Goal: Task Accomplishment & Management: Manage account settings

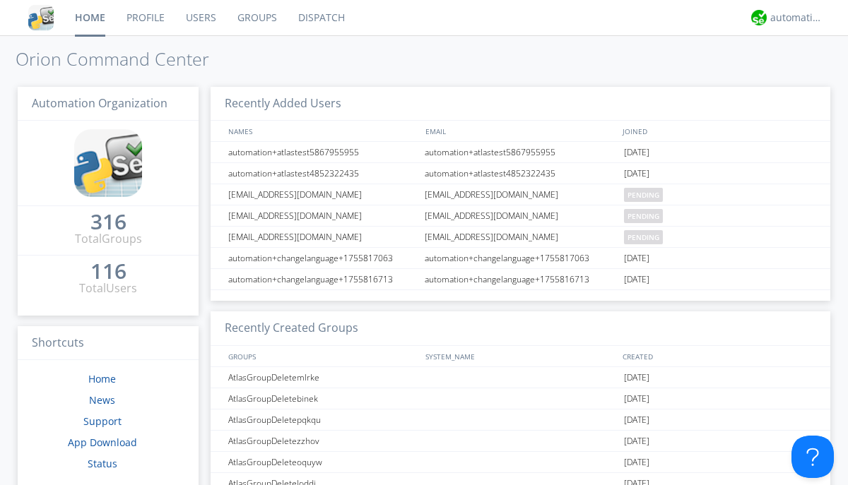
click at [200, 18] on link "Users" at bounding box center [201, 17] width 52 height 35
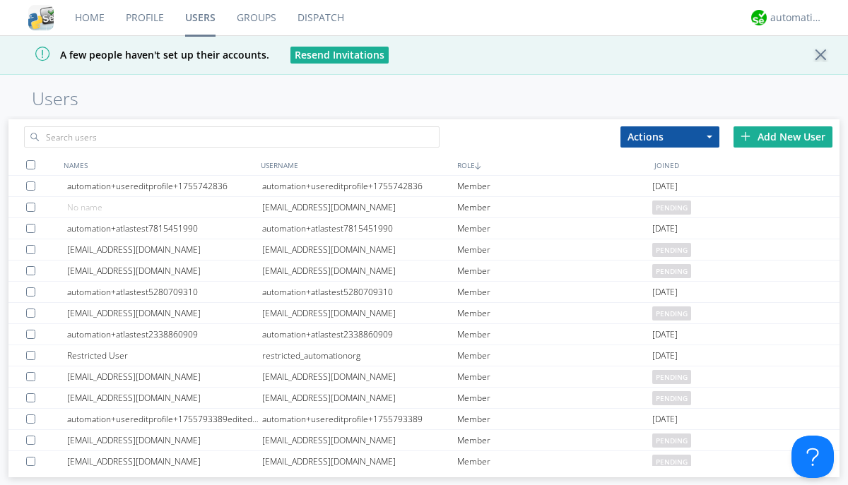
click at [783, 136] on div "Add New User" at bounding box center [782, 136] width 99 height 21
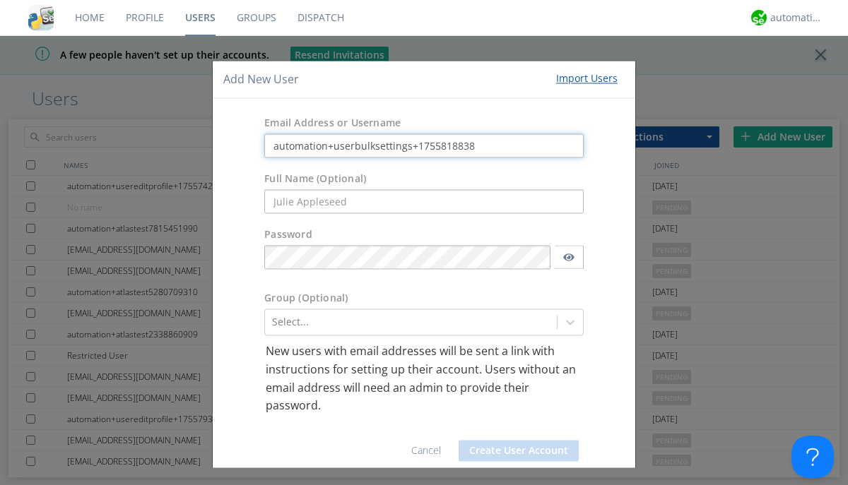
type input "automation+userbulksettings+1755818838"
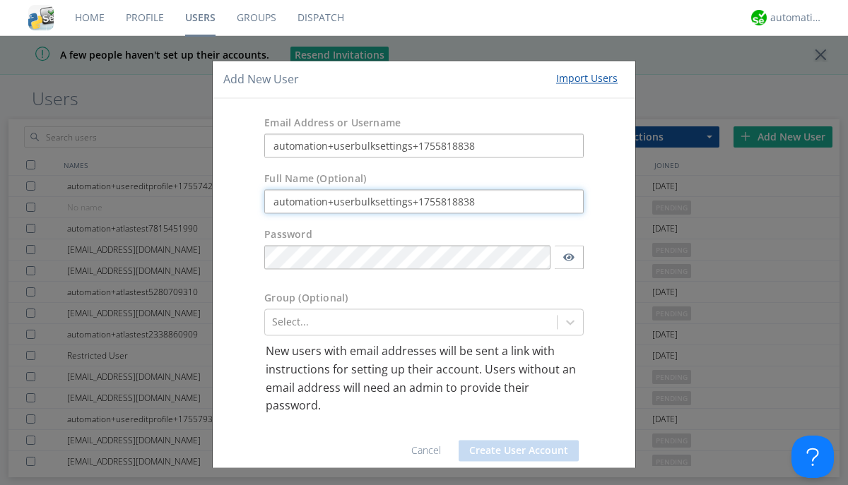
type input "automation+userbulksettings+1755818838"
click at [513, 451] on button "Create User Account" at bounding box center [518, 450] width 120 height 21
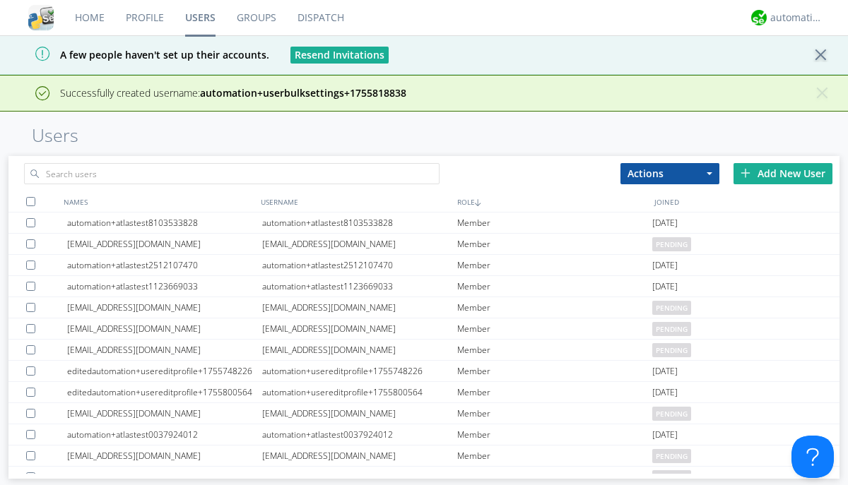
click at [783, 173] on div "Add New User" at bounding box center [782, 173] width 99 height 21
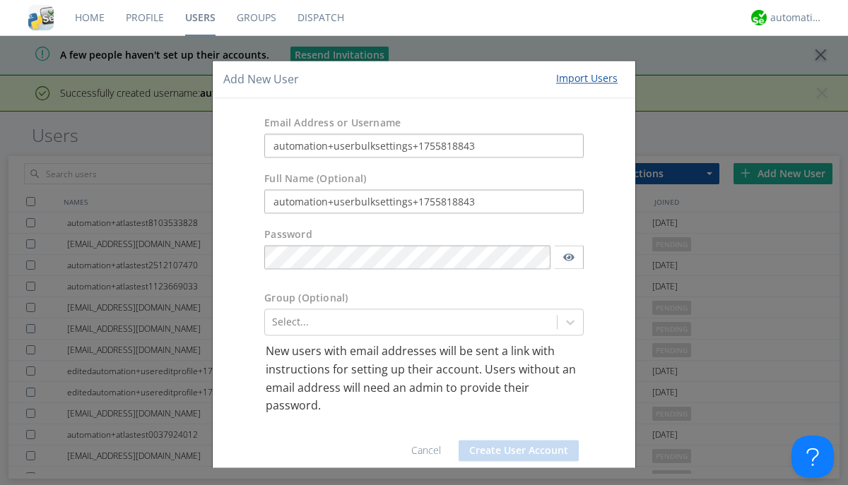
type input "automation+userbulksettings+1755818843"
click at [513, 451] on button "Create User Account" at bounding box center [518, 450] width 120 height 21
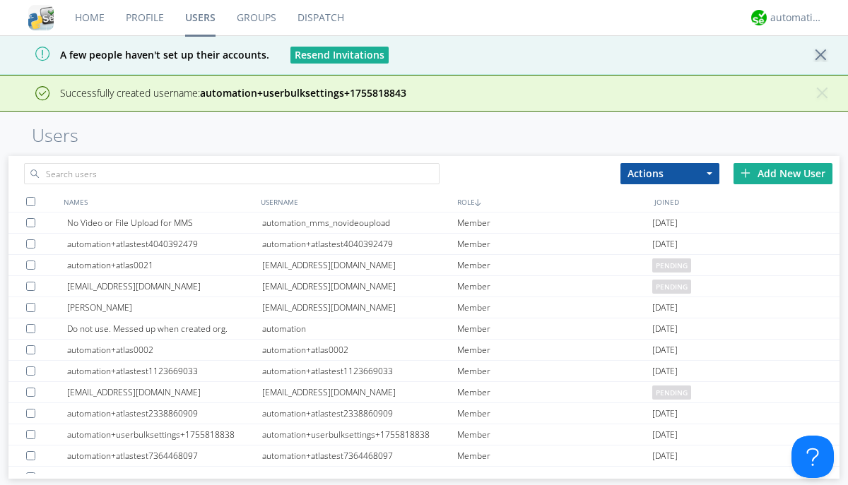
click at [783, 173] on div "Add New User" at bounding box center [782, 173] width 99 height 21
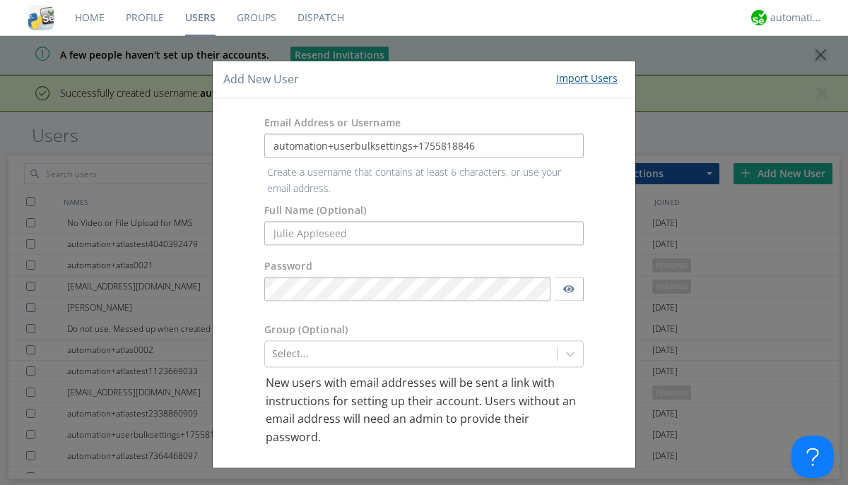
type input "automation+userbulksettings+1755818846"
click at [513, 472] on button "Create User Account" at bounding box center [518, 482] width 120 height 21
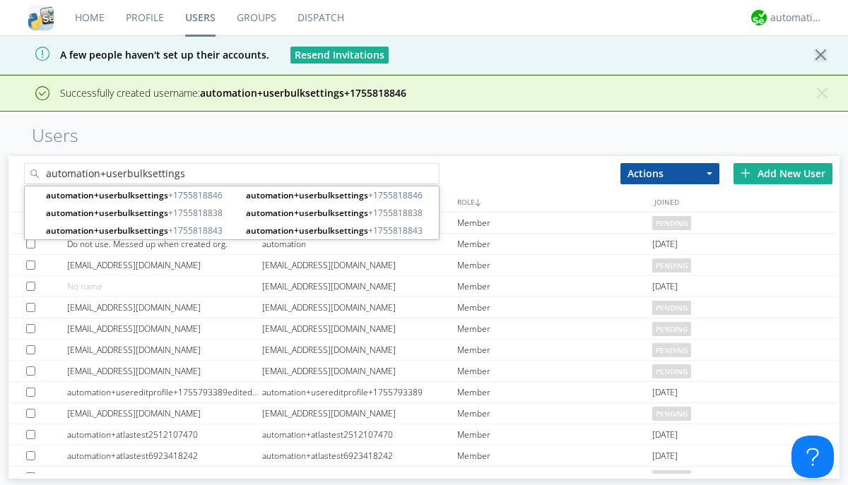
type input "automation+userbulksettings"
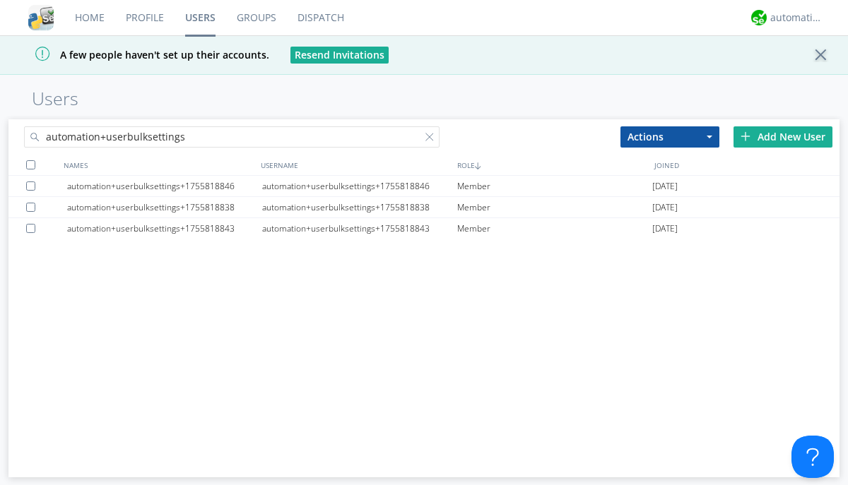
click at [30, 165] on div at bounding box center [30, 164] width 9 height 9
click at [670, 136] on button "Actions" at bounding box center [669, 136] width 99 height 21
click at [0, 0] on link "Edit Settings" at bounding box center [0, 0] width 0 height 0
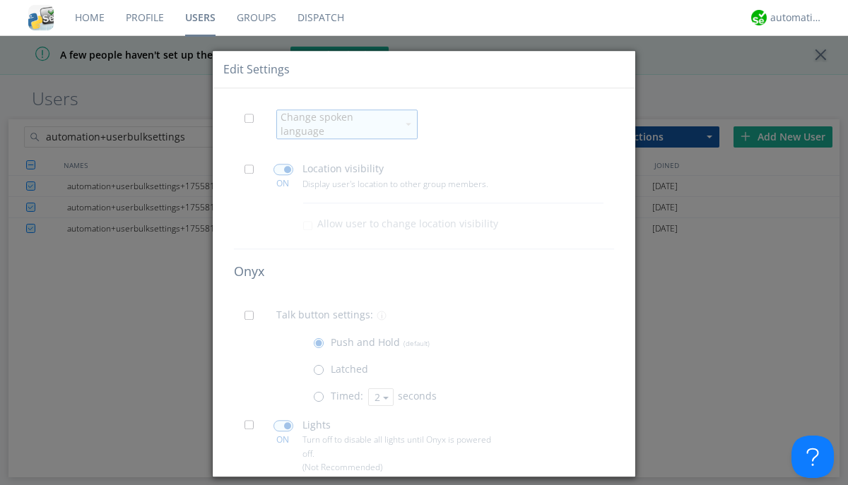
click at [253, 122] on span at bounding box center [253, 123] width 18 height 18
click at [0, 0] on input "checkbox" at bounding box center [0, 0] width 0 height 0
click at [338, 119] on div "Change spoken language" at bounding box center [338, 125] width 117 height 28
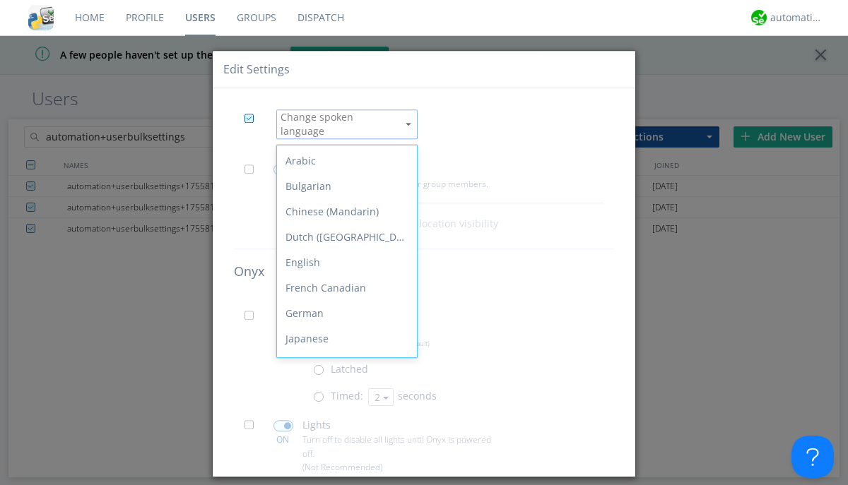
click at [253, 165] on span at bounding box center [253, 174] width 18 height 18
click at [0, 0] on input "checkbox" at bounding box center [0, 0] width 0 height 0
click at [283, 165] on span at bounding box center [283, 170] width 20 height 11
click at [0, 0] on input "checkbox" at bounding box center [0, 0] width 0 height 0
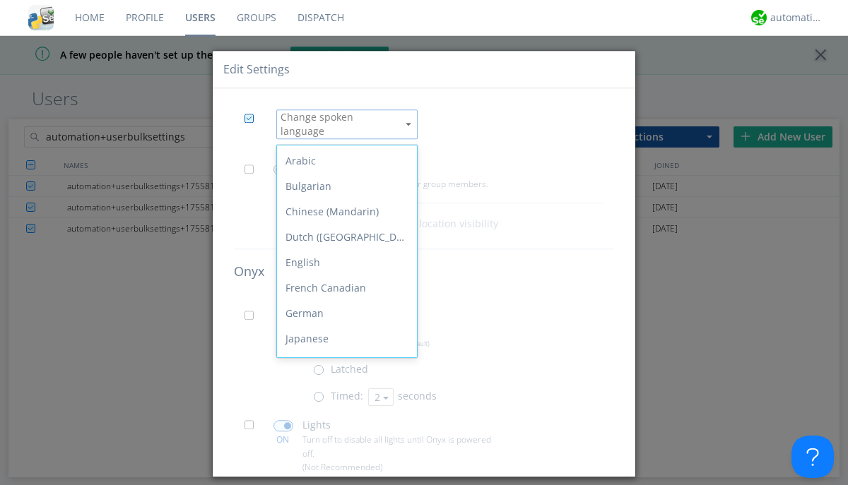
click at [253, 312] on span at bounding box center [253, 321] width 18 height 18
click at [0, 0] on input "checkbox" at bounding box center [0, 0] width 0 height 0
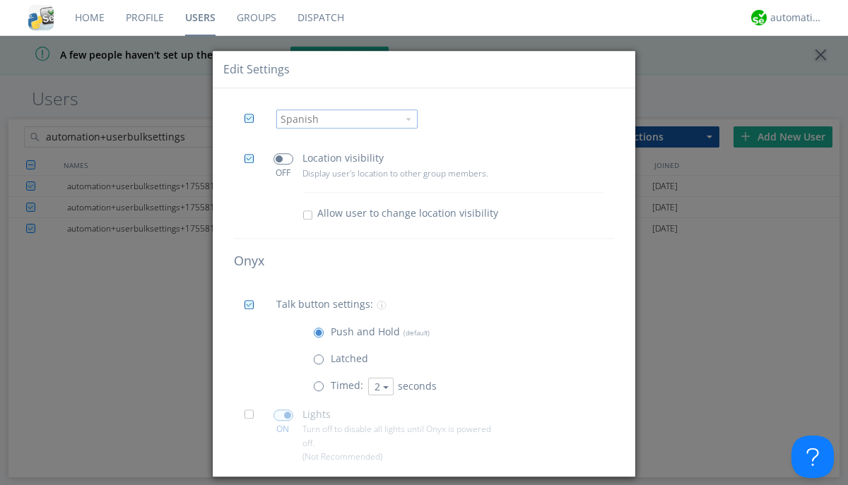
click at [321, 390] on span at bounding box center [322, 390] width 18 height 18
click at [0, 0] on input "radio" at bounding box center [0, 0] width 0 height 0
click at [379, 387] on button "2" at bounding box center [380, 387] width 25 height 18
click at [0, 0] on link "3" at bounding box center [0, 0] width 0 height 0
click at [253, 420] on span at bounding box center [253, 419] width 18 height 18
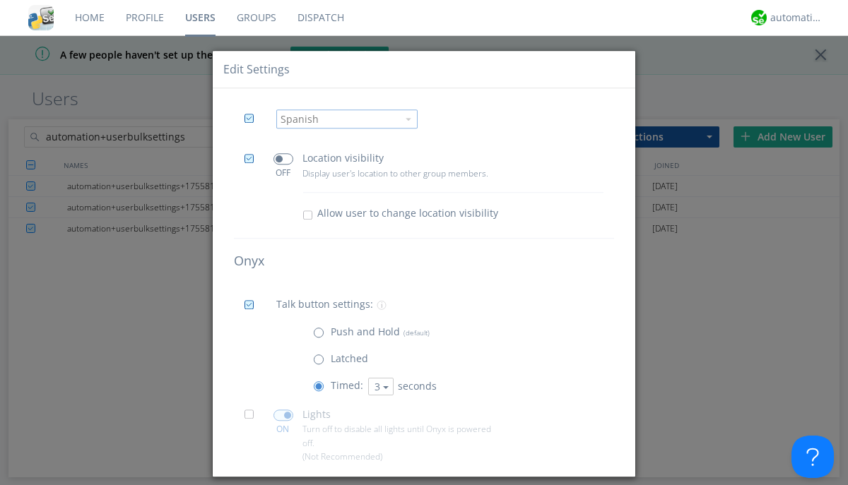
click at [0, 0] on input "checkbox" at bounding box center [0, 0] width 0 height 0
click at [283, 415] on span at bounding box center [283, 415] width 20 height 11
click at [0, 0] on input "checkbox" at bounding box center [0, 0] width 0 height 0
click at [253, 478] on span at bounding box center [253, 487] width 18 height 18
click at [0, 0] on input "checkbox" at bounding box center [0, 0] width 0 height 0
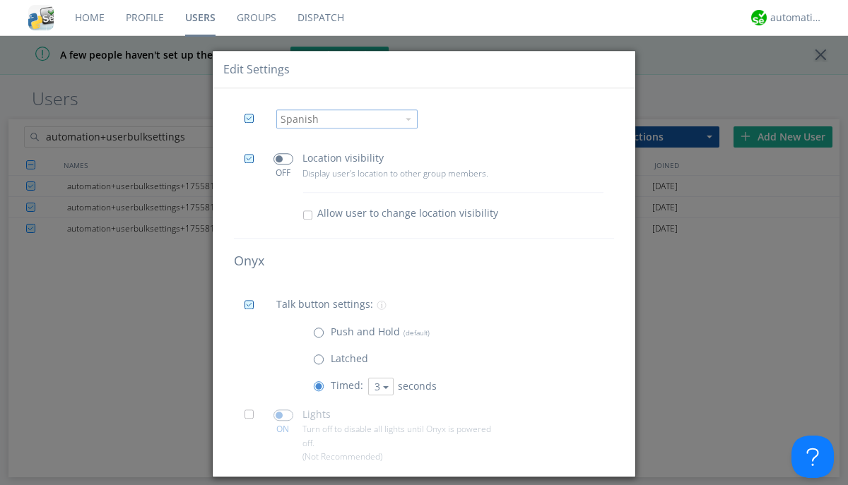
click at [283, 478] on span at bounding box center [283, 483] width 20 height 11
click at [0, 0] on input "checkbox" at bounding box center [0, 0] width 0 height 0
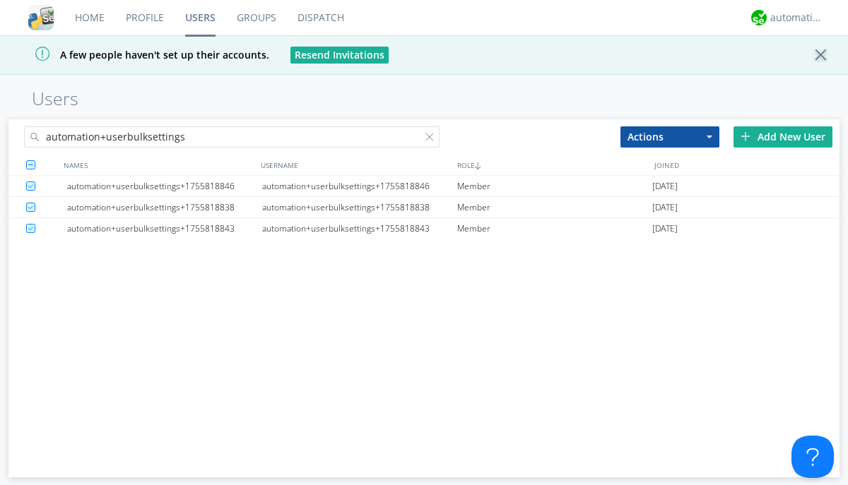
click at [200, 18] on link "Users" at bounding box center [200, 17] width 52 height 35
click at [432, 139] on div at bounding box center [432, 140] width 14 height 14
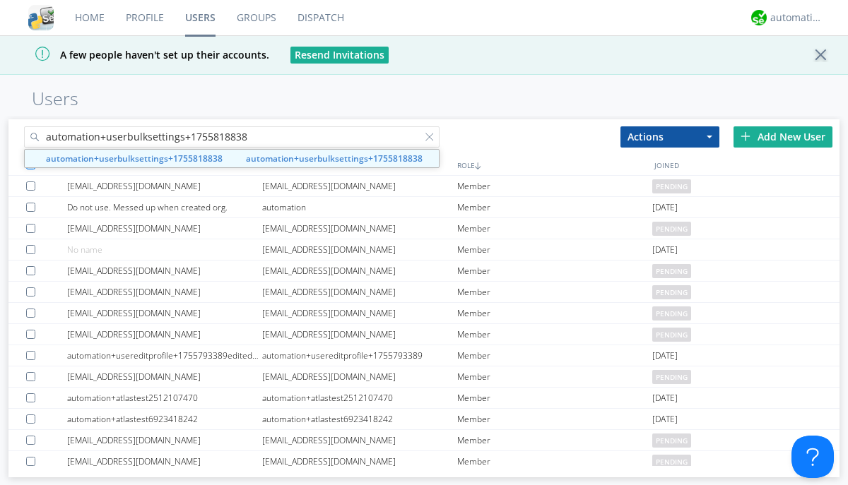
type input "automation+userbulksettings+1755818838"
